Goal: Transaction & Acquisition: Obtain resource

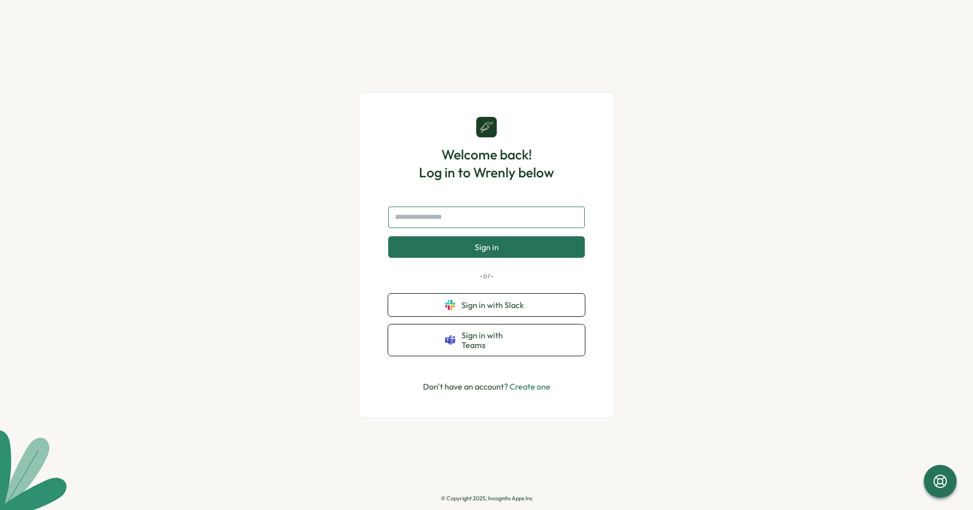
click at [482, 224] on input "text" at bounding box center [486, 217] width 197 height 22
click at [494, 316] on button "Sign in with Slack" at bounding box center [486, 305] width 197 height 23
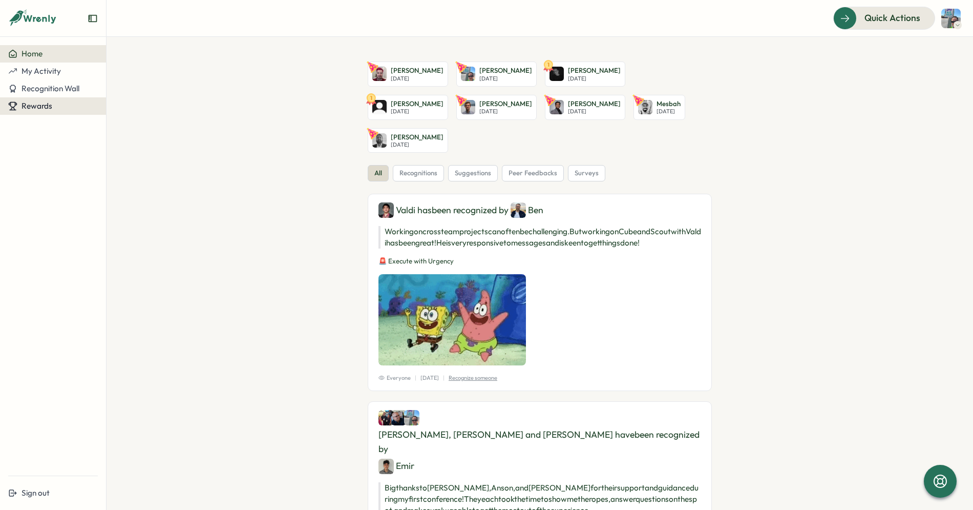
click at [65, 104] on div "Rewards" at bounding box center [53, 105] width 90 height 9
click at [127, 110] on div "Redeem Rewards" at bounding box center [139, 105] width 61 height 11
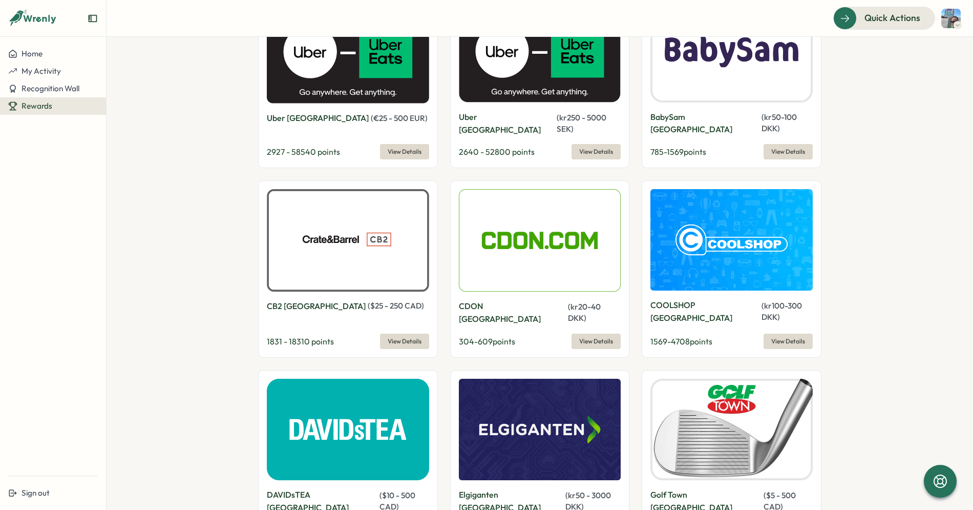
scroll to position [4486, 0]
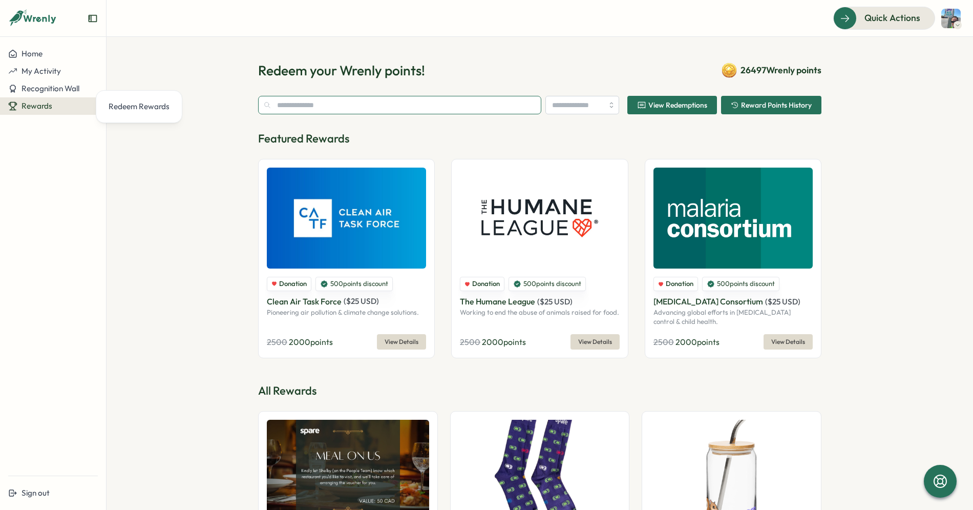
click at [429, 103] on input "text" at bounding box center [399, 105] width 283 height 18
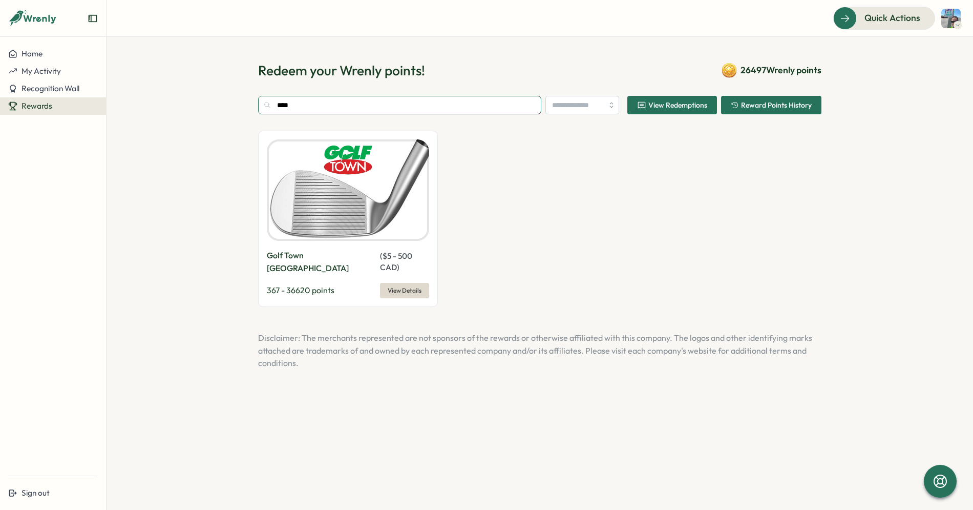
type input "****"
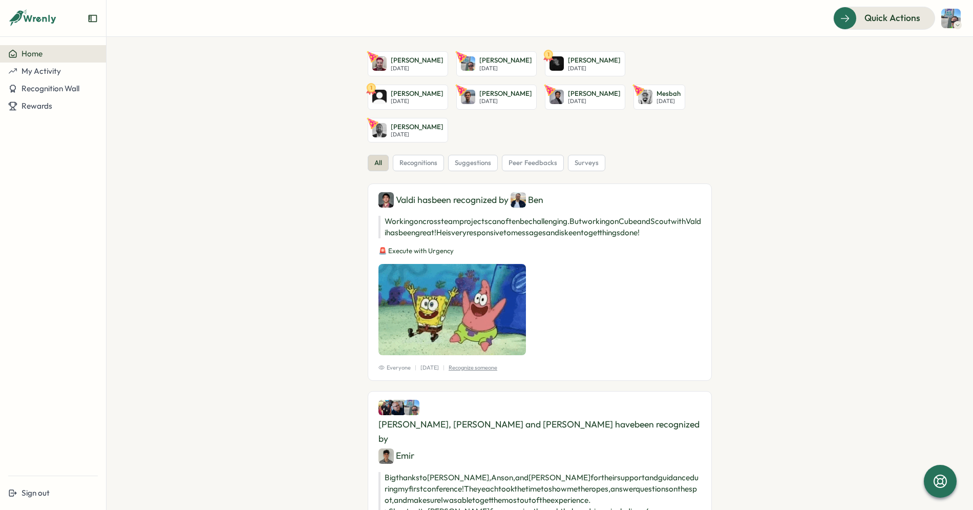
scroll to position [9, 0]
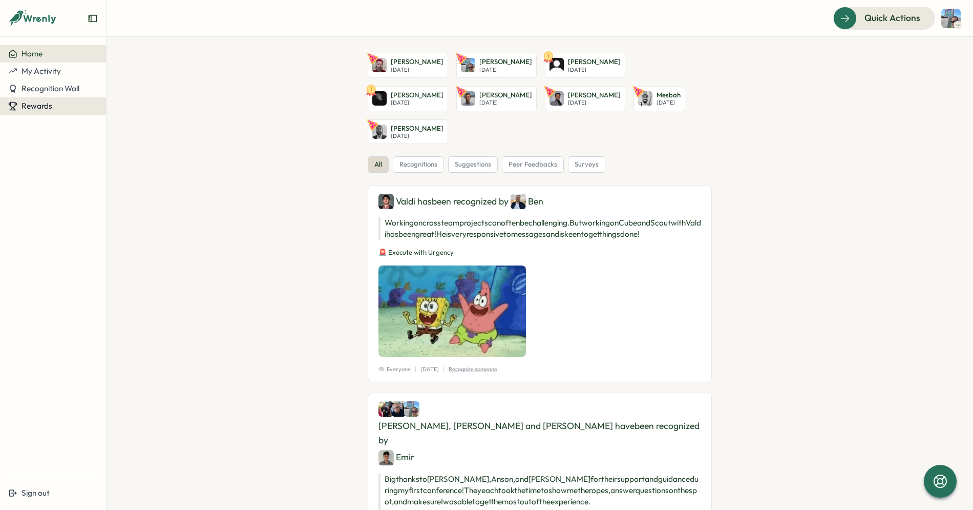
click at [57, 102] on div "Rewards" at bounding box center [53, 105] width 90 height 9
click at [121, 111] on div "Redeem Rewards" at bounding box center [139, 105] width 61 height 11
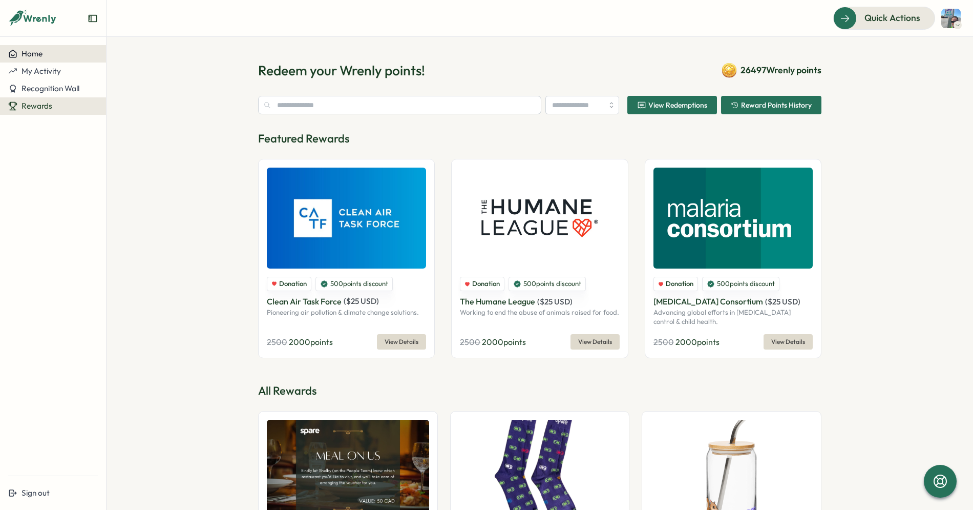
click at [31, 53] on span "Home" at bounding box center [32, 54] width 21 height 10
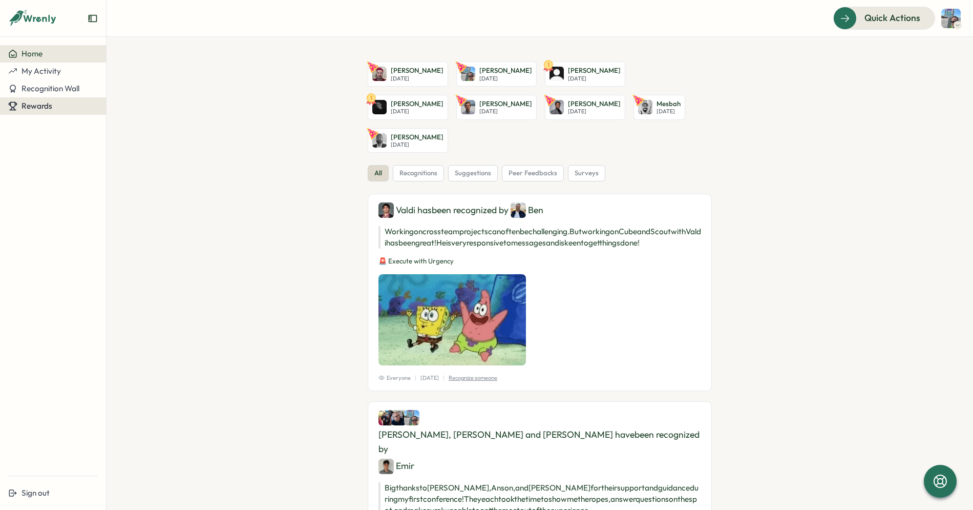
click at [48, 101] on span "Rewards" at bounding box center [37, 106] width 31 height 10
click at [131, 109] on div "Redeem Rewards" at bounding box center [139, 105] width 61 height 11
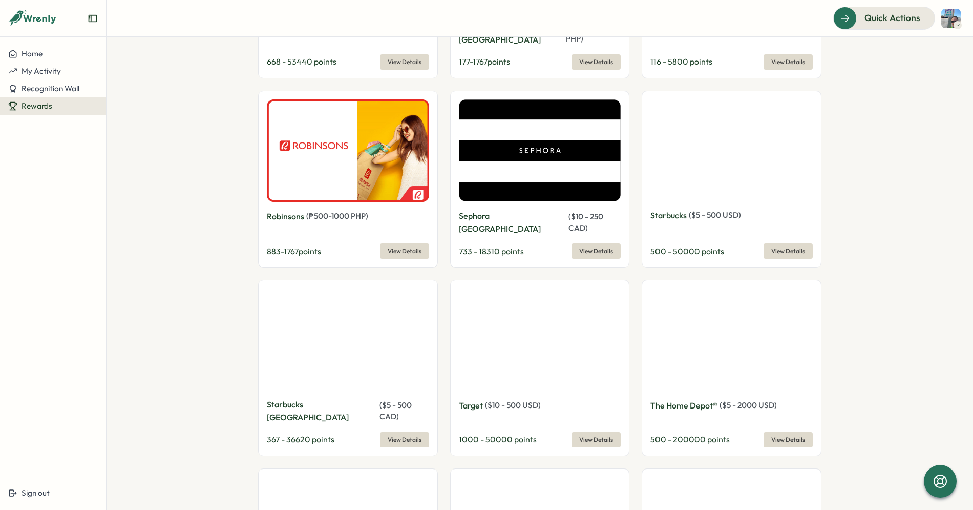
scroll to position [2332, 0]
